Goal: Task Accomplishment & Management: Use online tool/utility

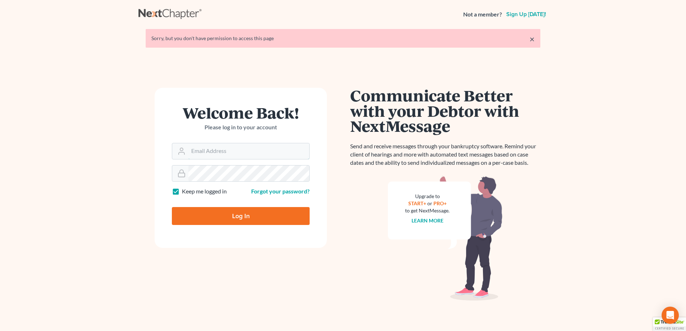
type input "[EMAIL_ADDRESS][DOMAIN_NAME]"
click at [243, 215] on input "Log In" at bounding box center [241, 216] width 138 height 18
type input "Thinking..."
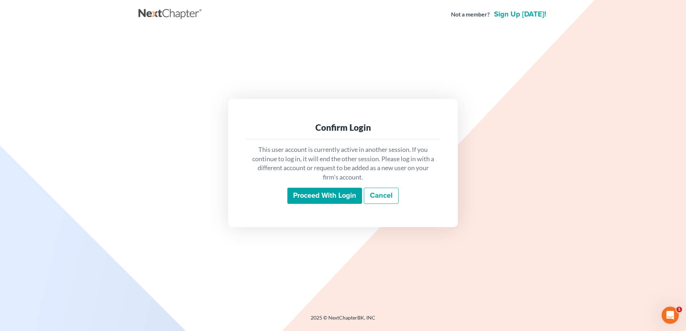
click at [336, 197] on input "Proceed with login" at bounding box center [324, 196] width 75 height 17
